Goal: Information Seeking & Learning: Learn about a topic

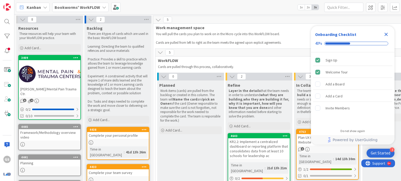
click at [385, 35] on icon "Close Checklist" at bounding box center [385, 34] width 3 height 3
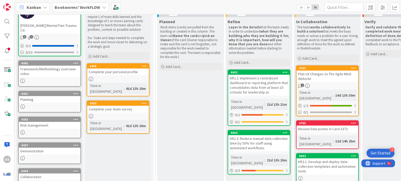
scroll to position [108, 0]
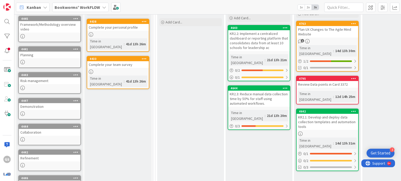
click at [265, 91] on div "KR2.3: Reduce manual data collection time by 50% for staff using automated work…" at bounding box center [259, 99] width 62 height 16
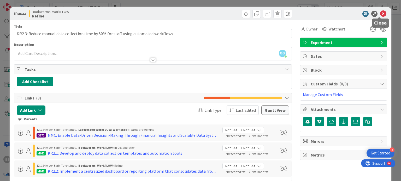
click at [380, 14] on icon at bounding box center [383, 14] width 6 height 6
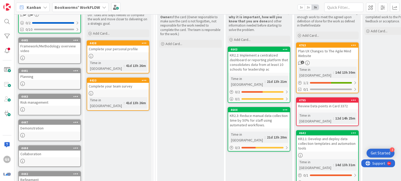
scroll to position [86, 0]
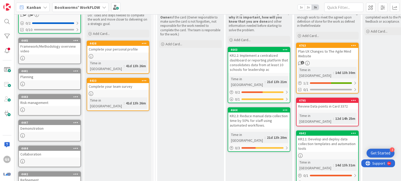
click at [262, 62] on div "KR2.2: Implement a centralized dashboard or reporting platform that consolidate…" at bounding box center [259, 62] width 62 height 21
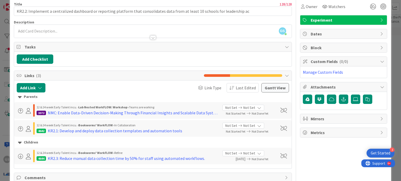
scroll to position [48, 0]
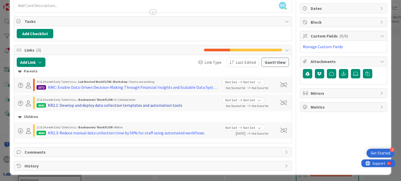
click at [121, 104] on div "KR2.1: Develop and deploy data collection templates and automation tools" at bounding box center [115, 105] width 134 height 6
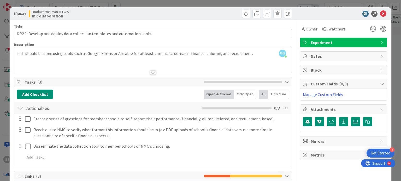
scroll to position [17, 0]
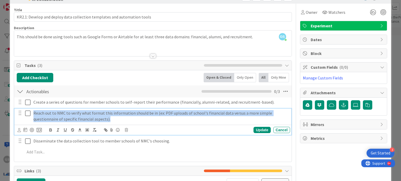
drag, startPoint x: 110, startPoint y: 120, endPoint x: 30, endPoint y: 115, distance: 79.5
click at [30, 115] on div "Reach out to NMC to verify what format this information should be in (ex: PDF u…" at bounding box center [152, 116] width 273 height 15
copy p "Reach out to NMC to verify what format this information should be in (ex: PDF u…"
click at [321, 94] on span "Attachments" at bounding box center [344, 93] width 67 height 6
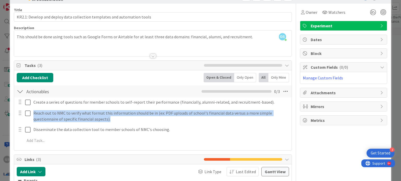
click at [326, 94] on span "Attachments" at bounding box center [344, 93] width 67 height 6
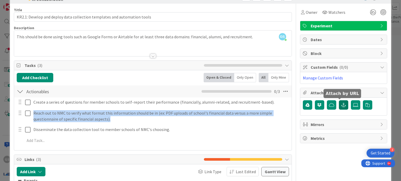
click at [341, 104] on icon "button" at bounding box center [343, 105] width 5 height 4
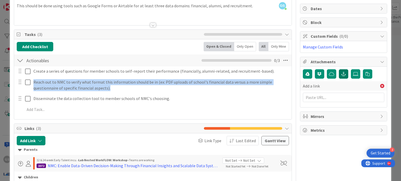
scroll to position [48, 0]
click at [314, 128] on span "Metrics" at bounding box center [344, 130] width 67 height 6
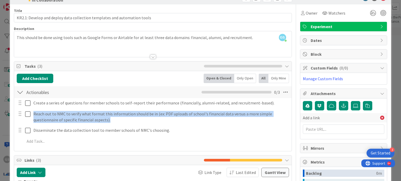
scroll to position [8, 0]
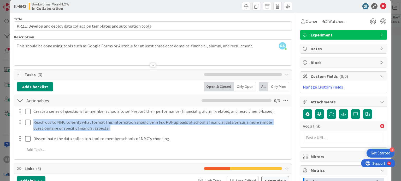
click at [380, 61] on icon at bounding box center [382, 63] width 4 height 4
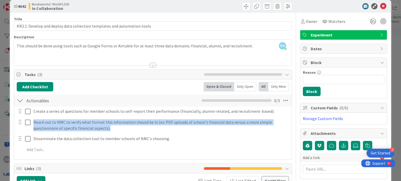
click at [380, 61] on icon at bounding box center [382, 63] width 4 height 4
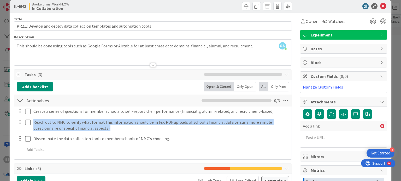
click at [364, 32] on span "Experiment" at bounding box center [344, 35] width 67 height 6
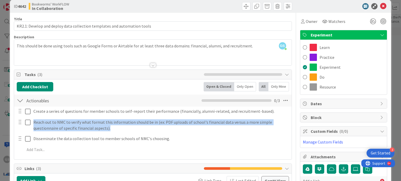
click at [364, 32] on span "Experiment" at bounding box center [344, 35] width 67 height 6
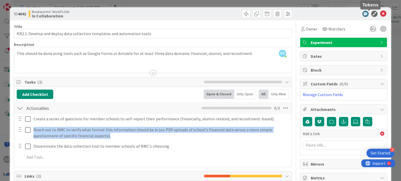
scroll to position [26, 0]
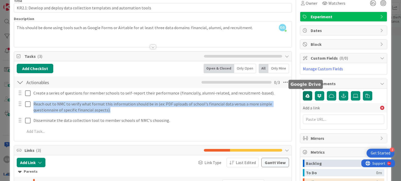
click at [305, 94] on icon "button" at bounding box center [307, 96] width 4 height 4
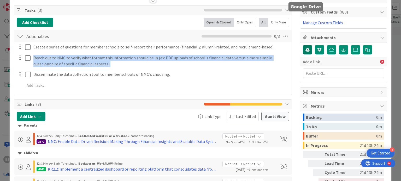
scroll to position [109, 0]
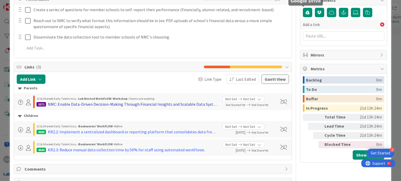
click at [147, 105] on div "NMC: Enable Data-Driven Decision-Making Through Financial Insights and Scalable…" at bounding box center [133, 104] width 170 height 6
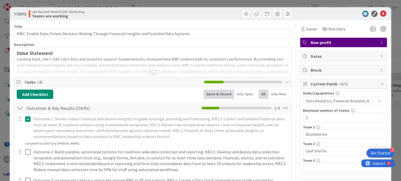
click at [151, 70] on div at bounding box center [152, 66] width 277 height 13
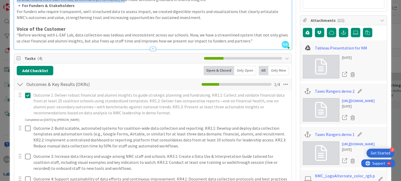
scroll to position [142, 0]
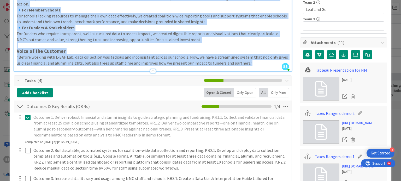
drag, startPoint x: 17, startPoint y: 62, endPoint x: 246, endPoint y: 65, distance: 228.9
copy div "Lorem Ipsumdolo Sitamet cons, adi E-SED Doe’t inci utl etdolorem aliquae admini…"
click at [331, 69] on link "Tableau Presentation for NM" at bounding box center [341, 70] width 52 height 6
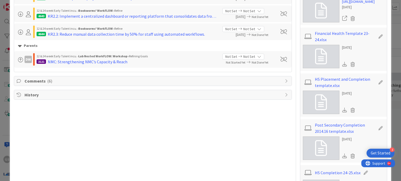
scroll to position [442, 0]
click at [282, 76] on div "Comments ( 6 )" at bounding box center [152, 80] width 277 height 9
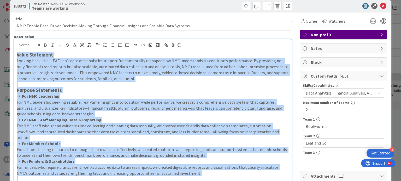
scroll to position [0, 0]
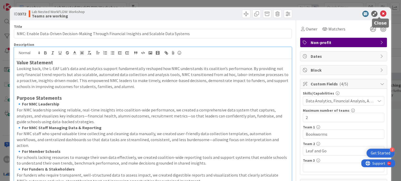
click at [380, 14] on icon at bounding box center [383, 14] width 6 height 6
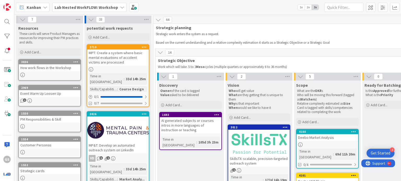
click at [103, 11] on div "Lab Nested WorkFLOW: Workshop" at bounding box center [89, 7] width 74 height 9
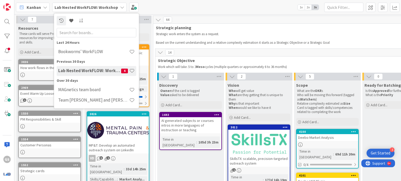
click at [85, 74] on div "Lab Nested WorkFLOW: Workshop 4" at bounding box center [97, 71] width 80 height 10
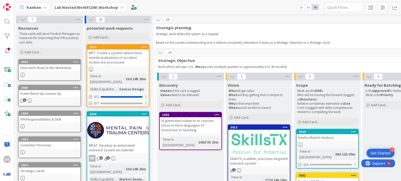
click at [91, 4] on span "Lab Nested WorkFLOW: Workshop" at bounding box center [86, 7] width 63 height 6
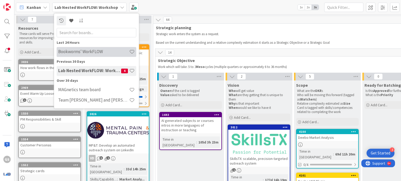
click at [79, 56] on div "Bookworms' WorkFLOW" at bounding box center [97, 52] width 80 height 10
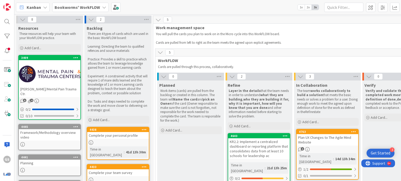
scroll to position [67, 0]
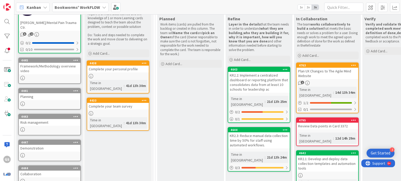
click at [254, 81] on div "KR2.2: Implement a centralized dashboard or reporting platform that consolidate…" at bounding box center [259, 82] width 62 height 21
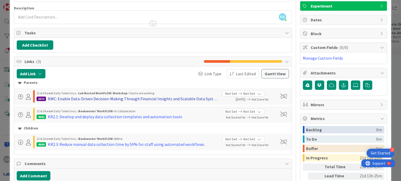
scroll to position [37, 0]
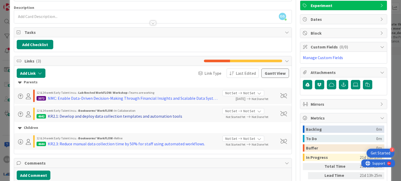
click at [99, 115] on div "KR2.1: Develop and deploy data collection templates and automation tools" at bounding box center [115, 116] width 134 height 6
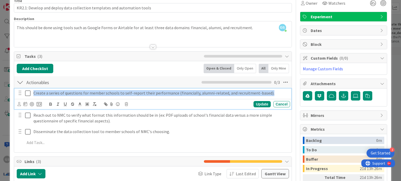
drag, startPoint x: 33, startPoint y: 93, endPoint x: 271, endPoint y: 91, distance: 237.8
click at [271, 91] on div "Create a series of questions for member schools to self-report their performanc…" at bounding box center [160, 93] width 259 height 9
copy p "Create a series of questions for member schools to self-report their performanc…"
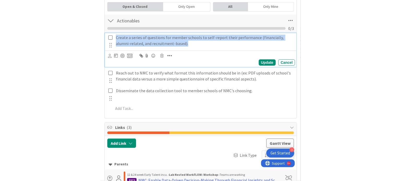
scroll to position [139, 0]
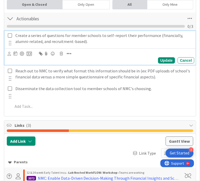
click at [67, 108] on div at bounding box center [103, 106] width 184 height 9
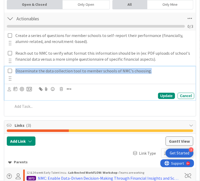
drag, startPoint x: 21, startPoint y: 76, endPoint x: 154, endPoint y: 78, distance: 133.1
click at [154, 74] on p "Disseminate the data collection tool to member schools of NMC's choosing." at bounding box center [103, 71] width 177 height 6
copy p "Disseminate the data collection tool to member schools of NMC's choosing."
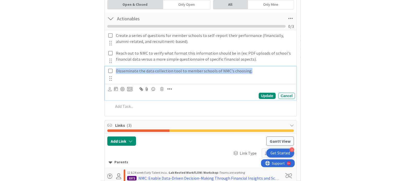
scroll to position [95, 0]
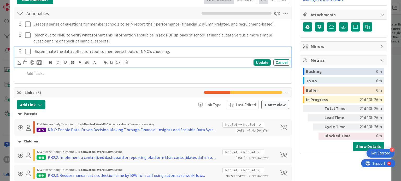
click at [177, 8] on div "Actionables Checklist Name 11 / 64 Actionables 0 / 3" at bounding box center [152, 13] width 277 height 12
